Goal: Find specific page/section: Find specific page/section

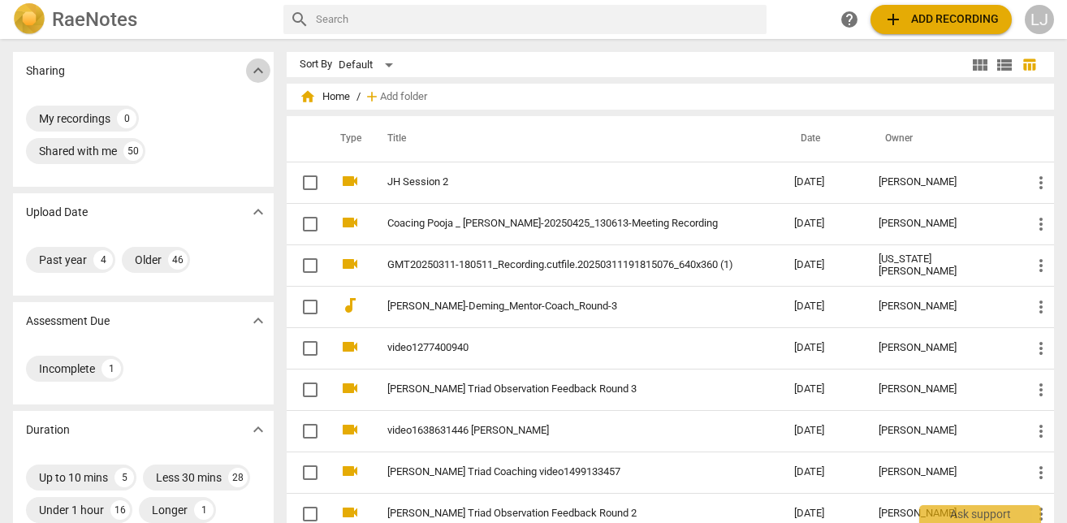
click at [253, 71] on span "expand_more" at bounding box center [257, 70] width 19 height 19
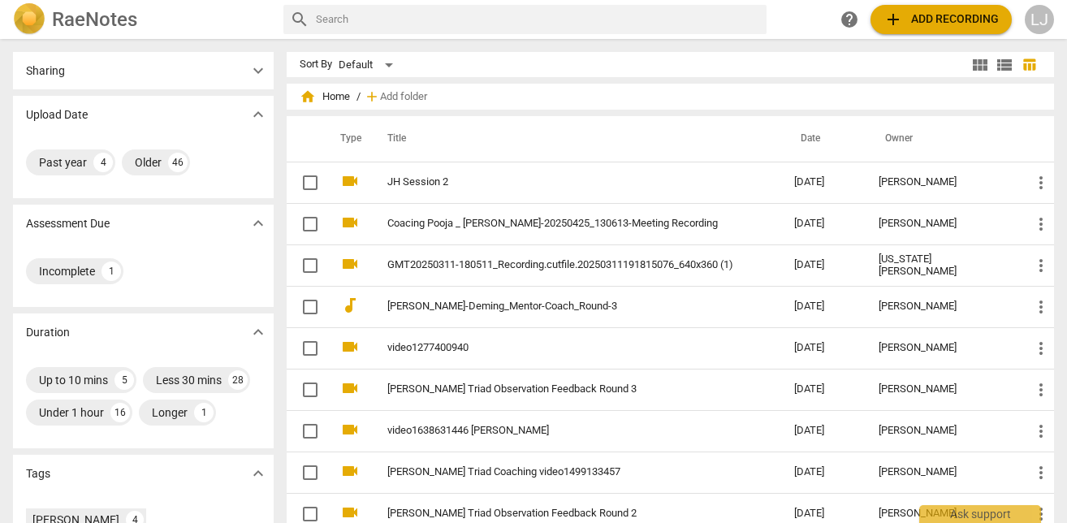
click at [253, 71] on span "expand_more" at bounding box center [257, 70] width 19 height 19
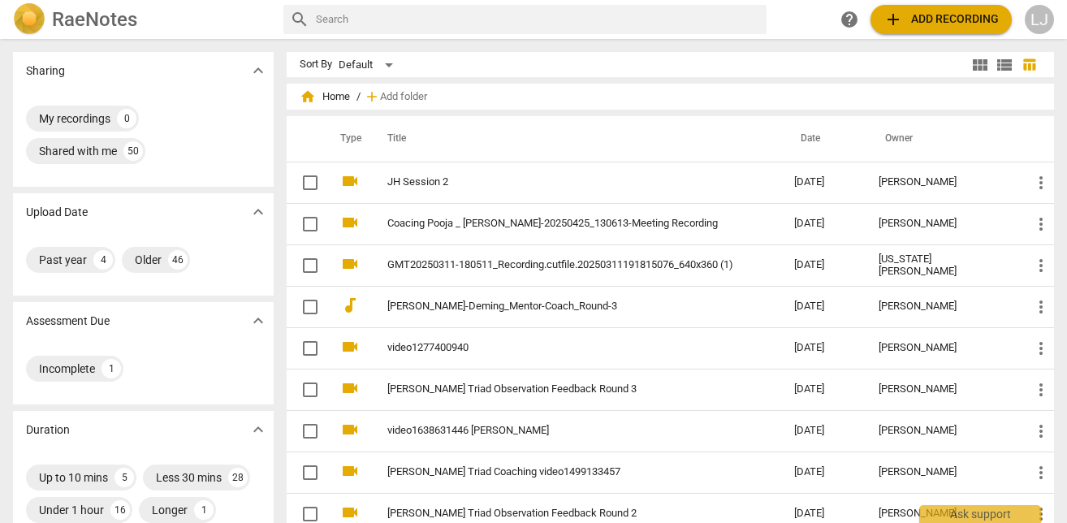
scroll to position [15, 0]
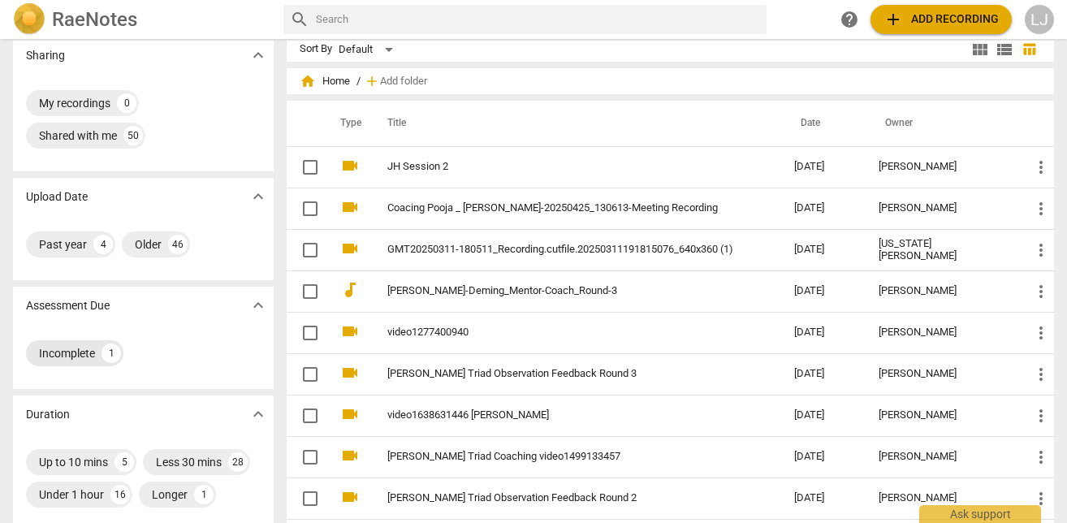
click at [63, 351] on div "Incomplete" at bounding box center [67, 353] width 56 height 16
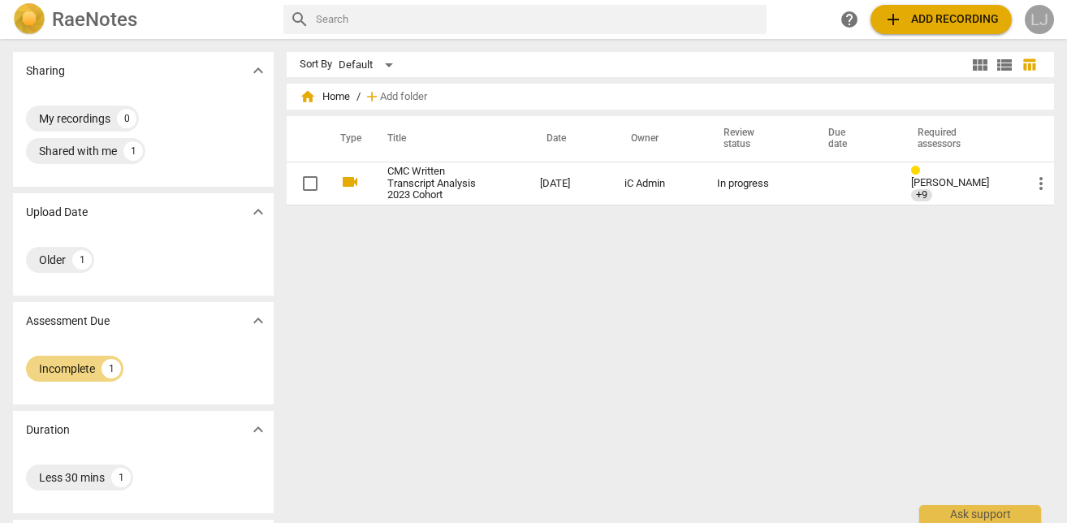
click at [1043, 16] on div "LJ" at bounding box center [1039, 19] width 29 height 29
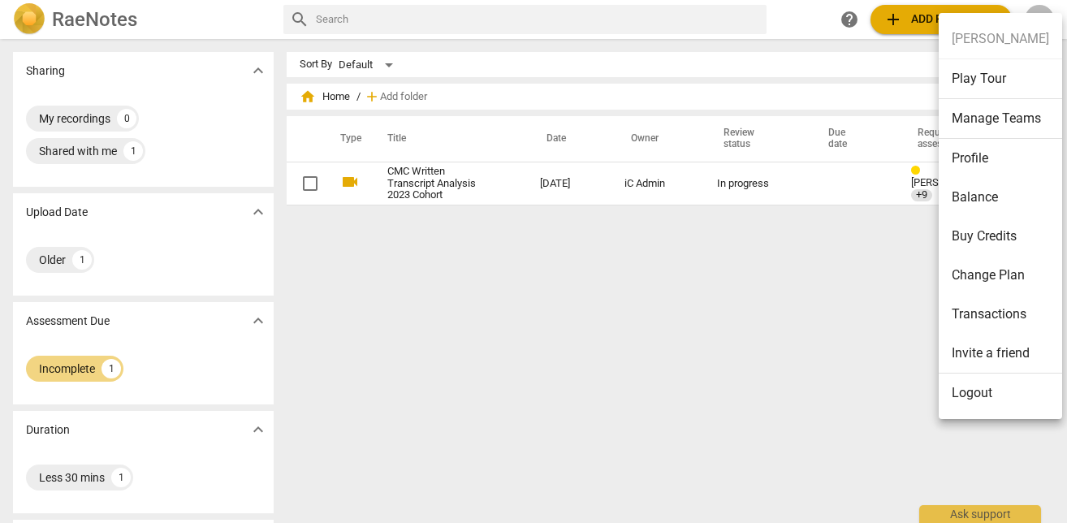
click at [716, 342] on div at bounding box center [533, 261] width 1067 height 523
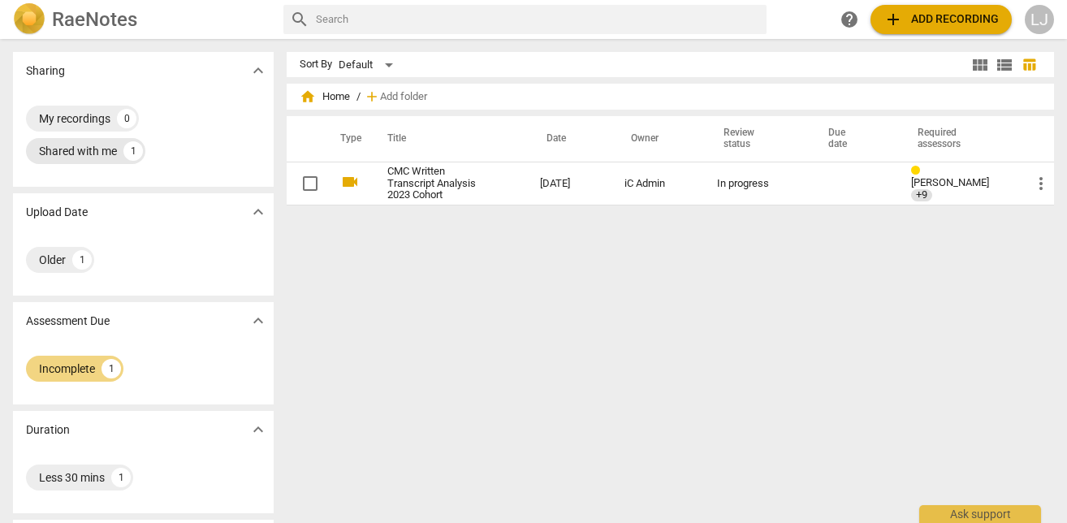
click at [89, 155] on div "Shared with me" at bounding box center [78, 151] width 78 height 16
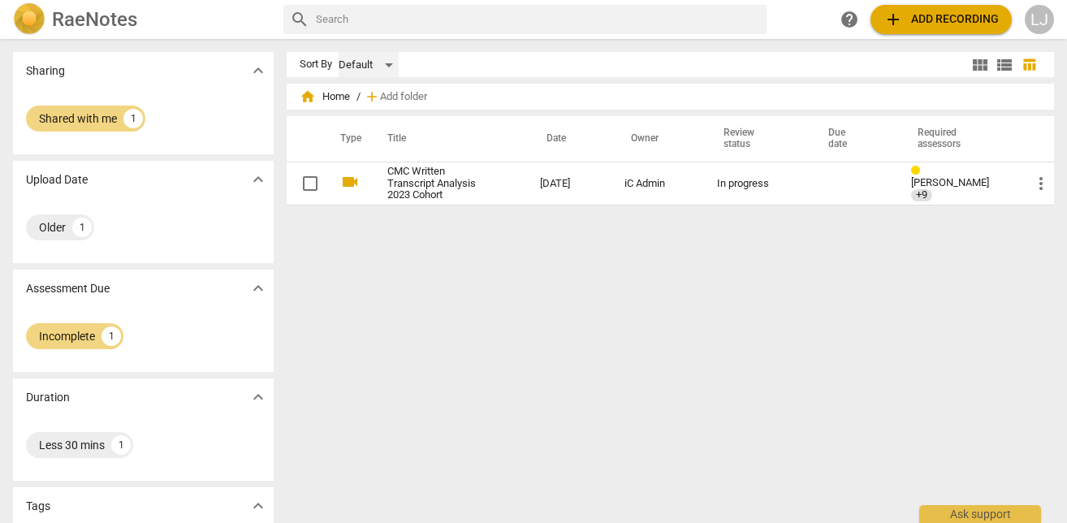
click at [392, 63] on div "Default" at bounding box center [369, 65] width 60 height 26
click at [372, 128] on li "Recent" at bounding box center [376, 126] width 77 height 31
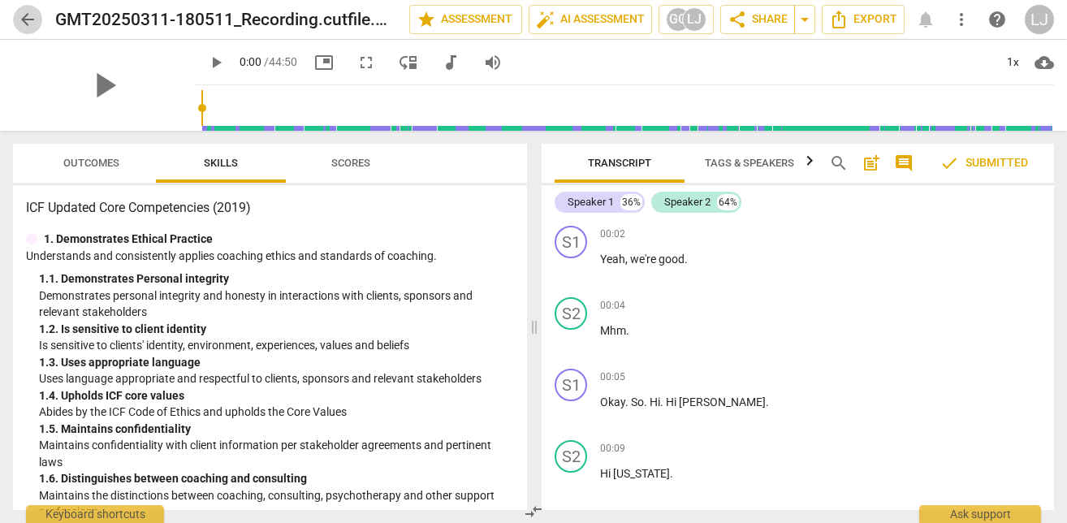
click at [28, 19] on span "arrow_back" at bounding box center [27, 19] width 19 height 19
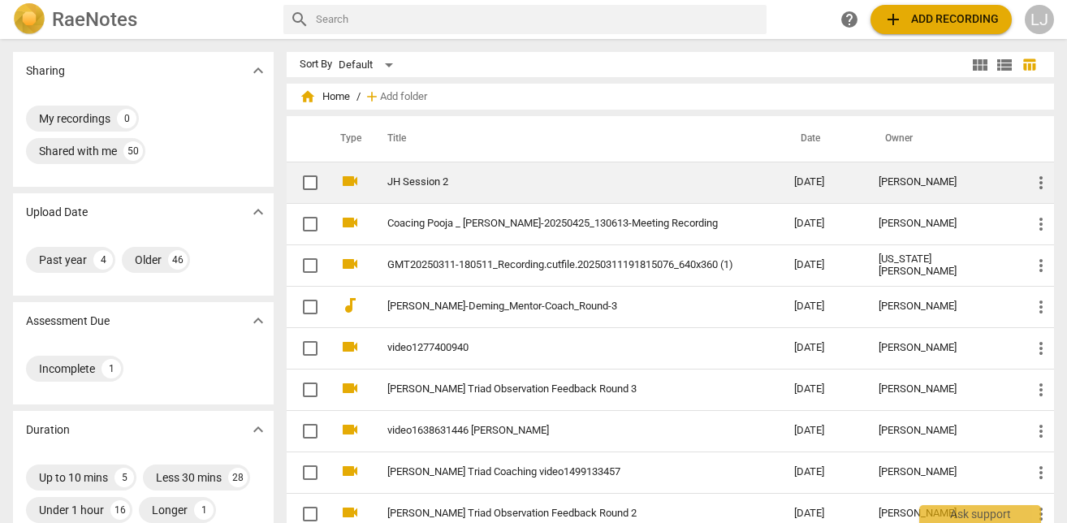
scroll to position [1, 0]
